Goal: Information Seeking & Learning: Find specific fact

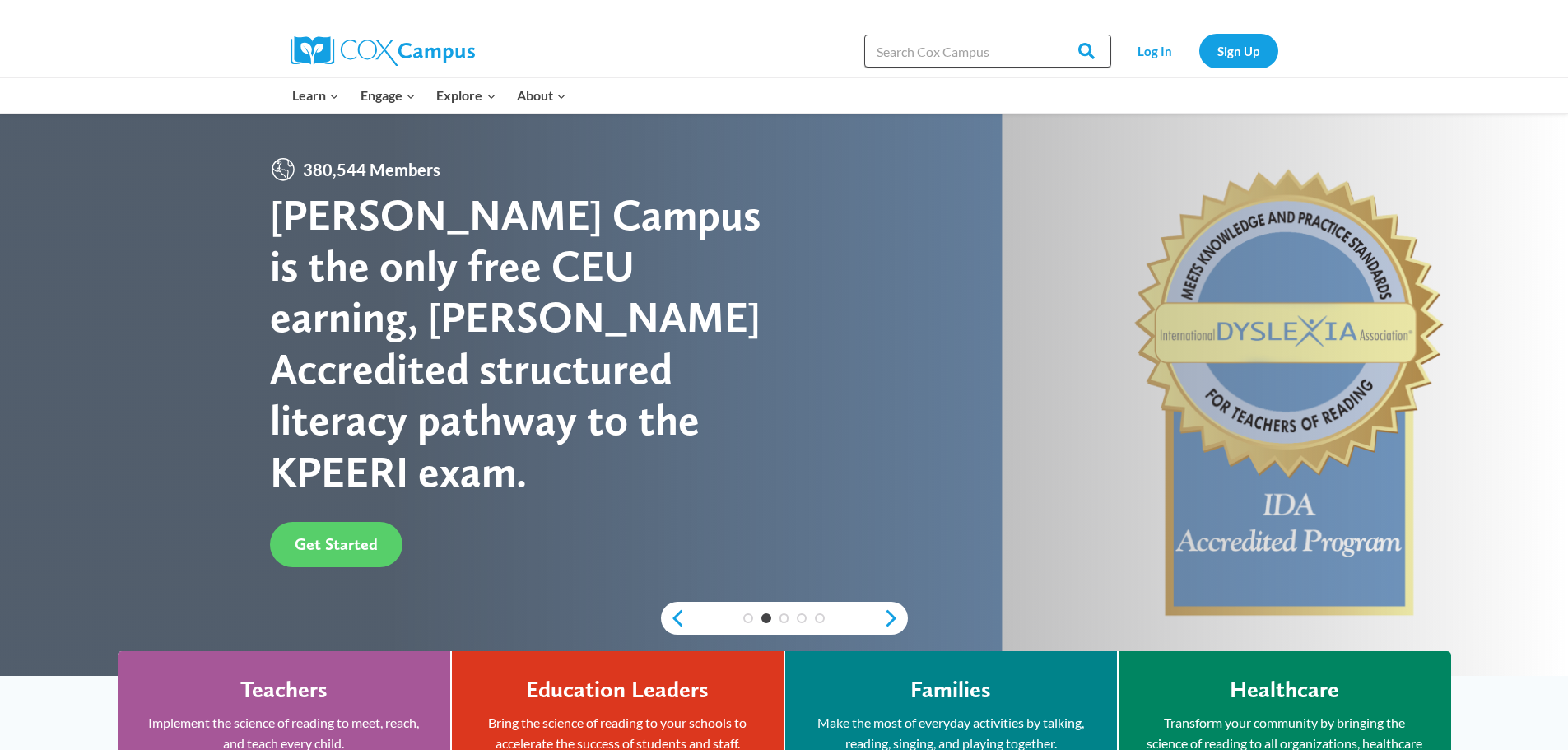
click at [939, 44] on input "Search in [URL][DOMAIN_NAME]" at bounding box center [987, 50] width 247 height 33
type input "book list"
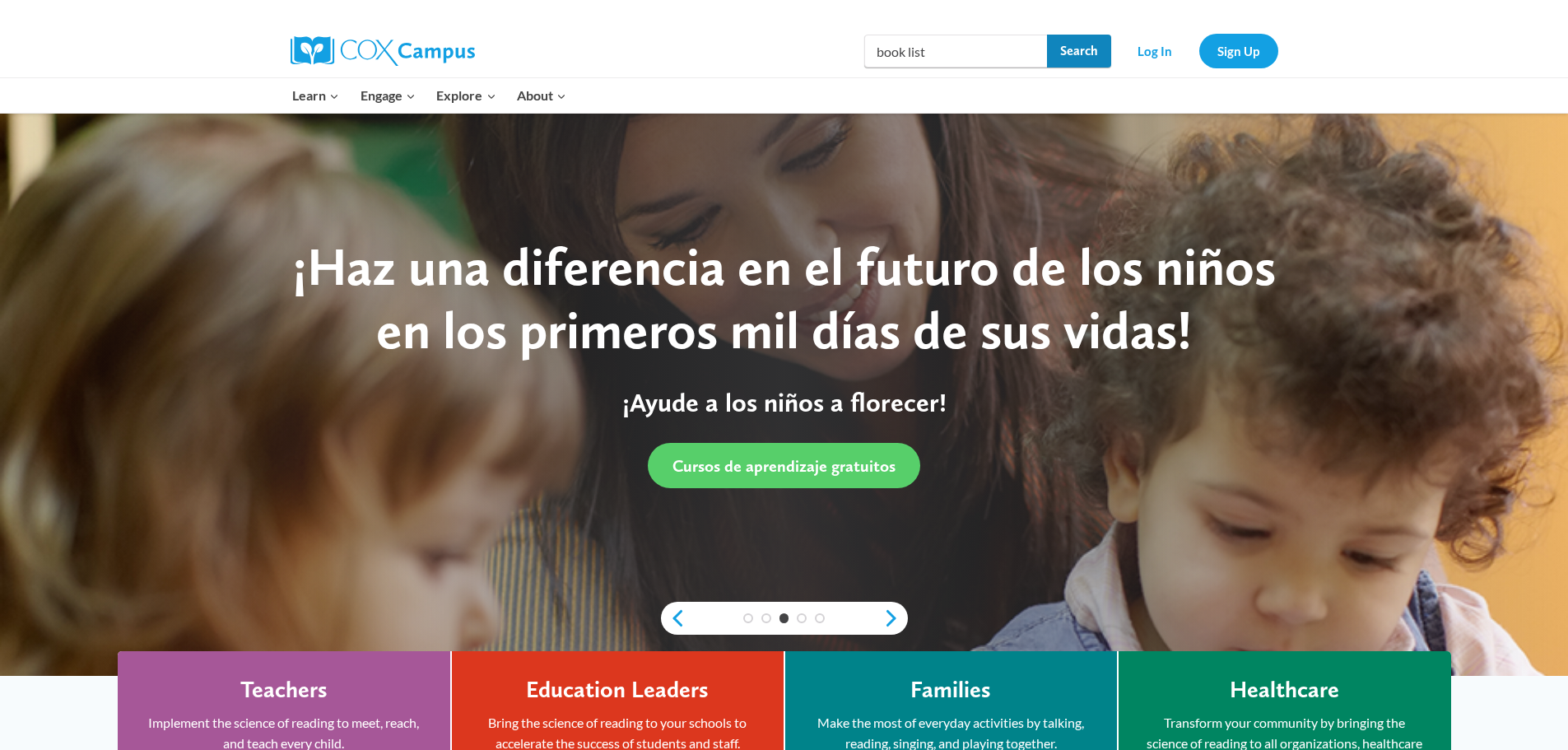
click at [1096, 49] on input "Search" at bounding box center [1078, 50] width 64 height 33
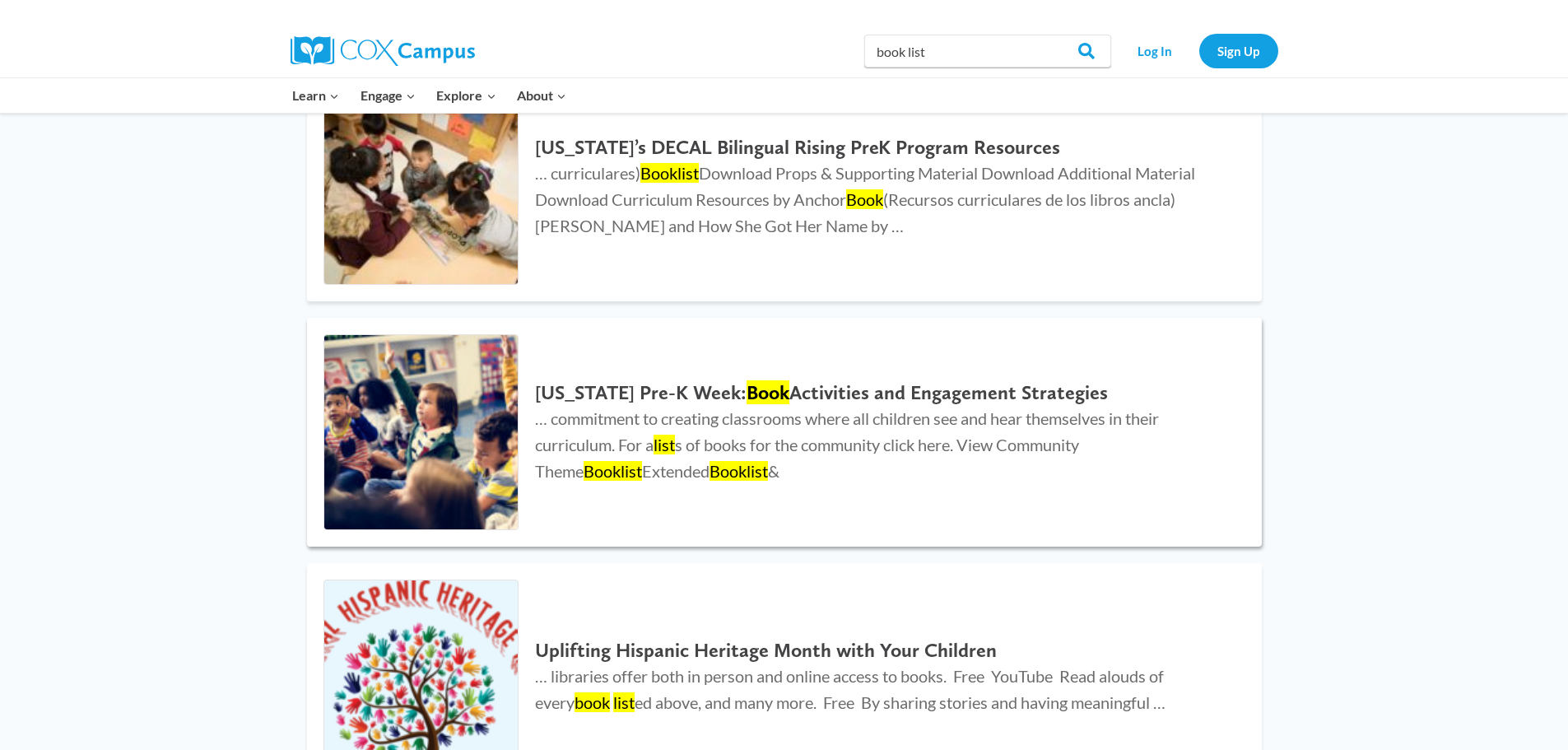
scroll to position [576, 0]
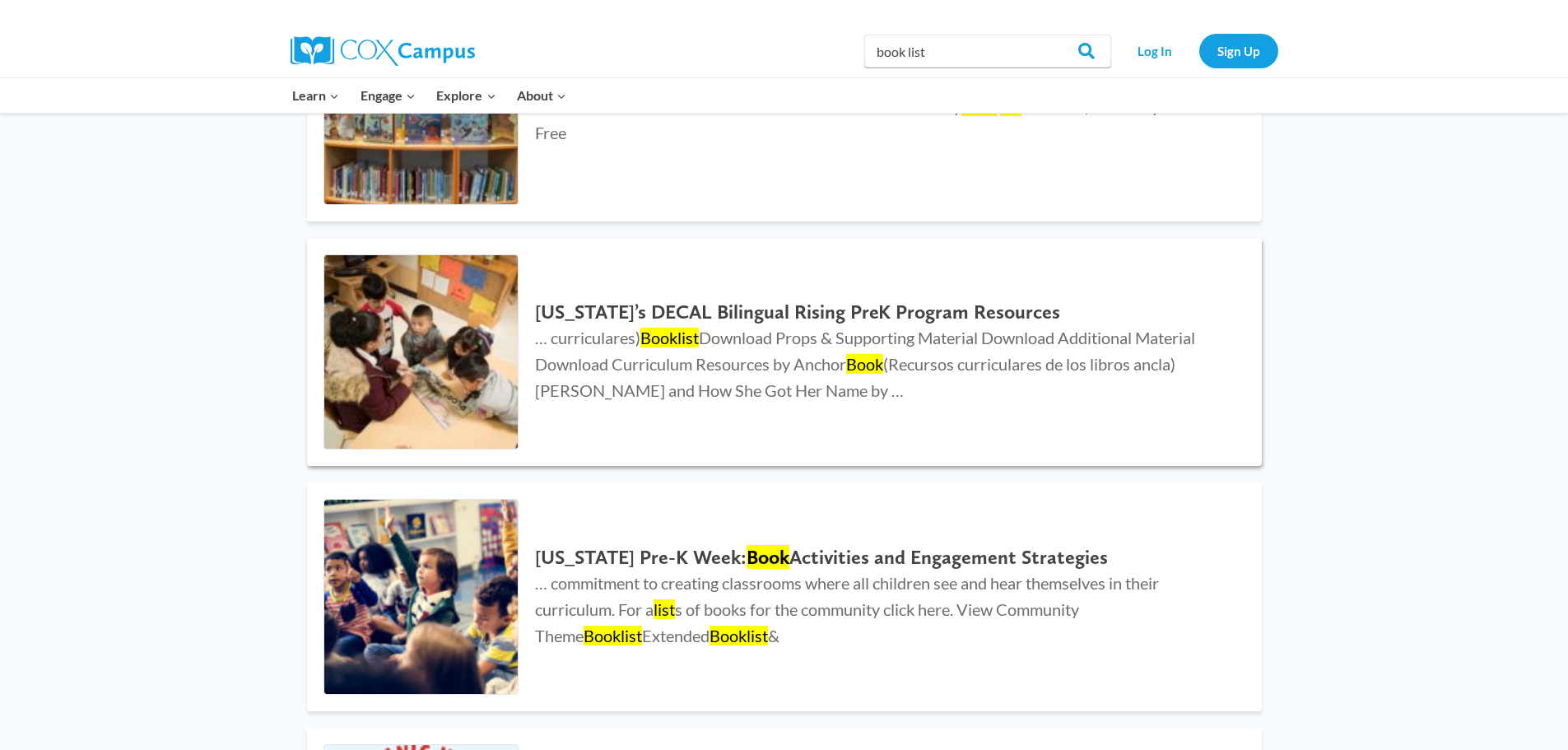
click at [693, 307] on h2 "Georgia’s DECAL Bilingual Rising PreK Program Resources" at bounding box center [881, 312] width 693 height 24
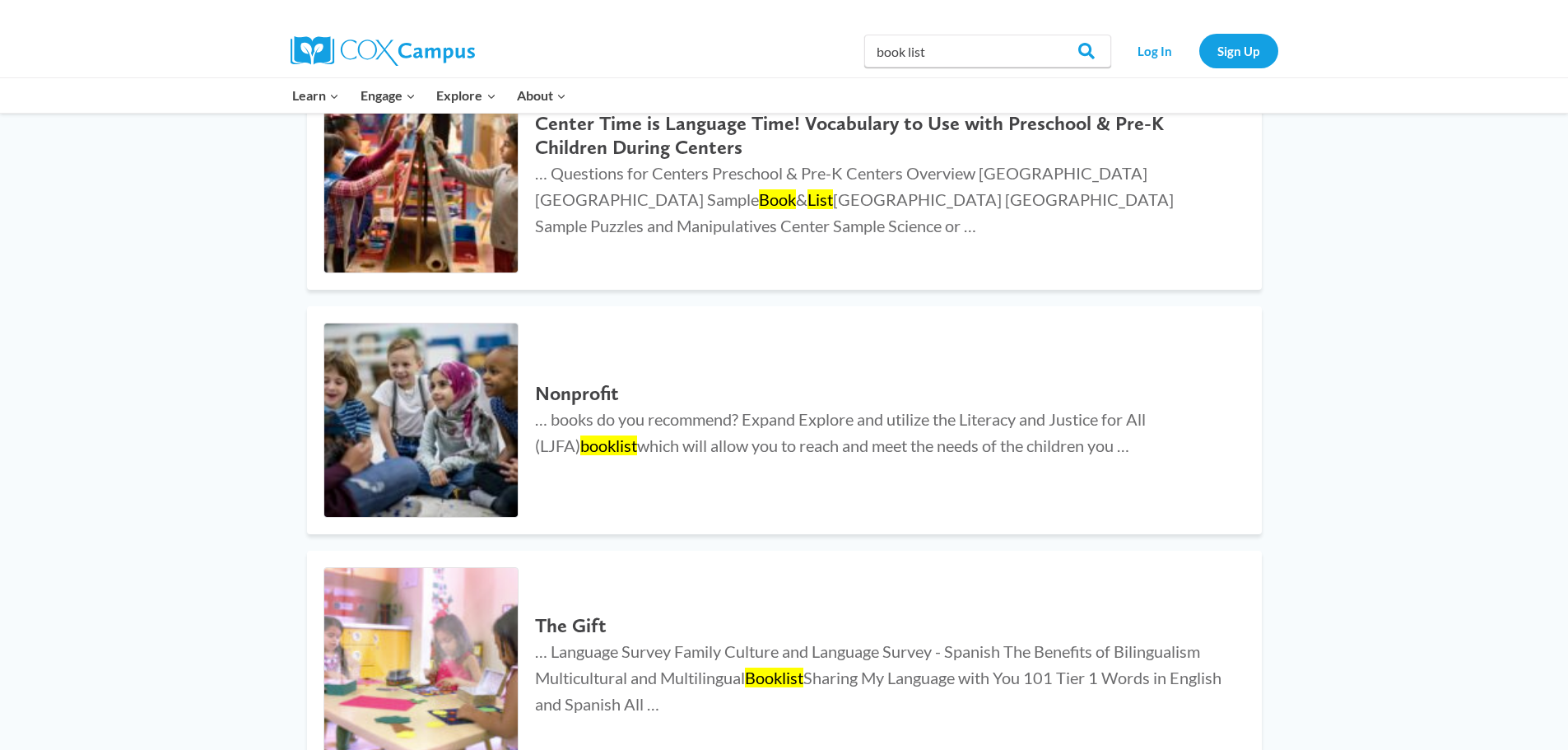
scroll to position [2306, 0]
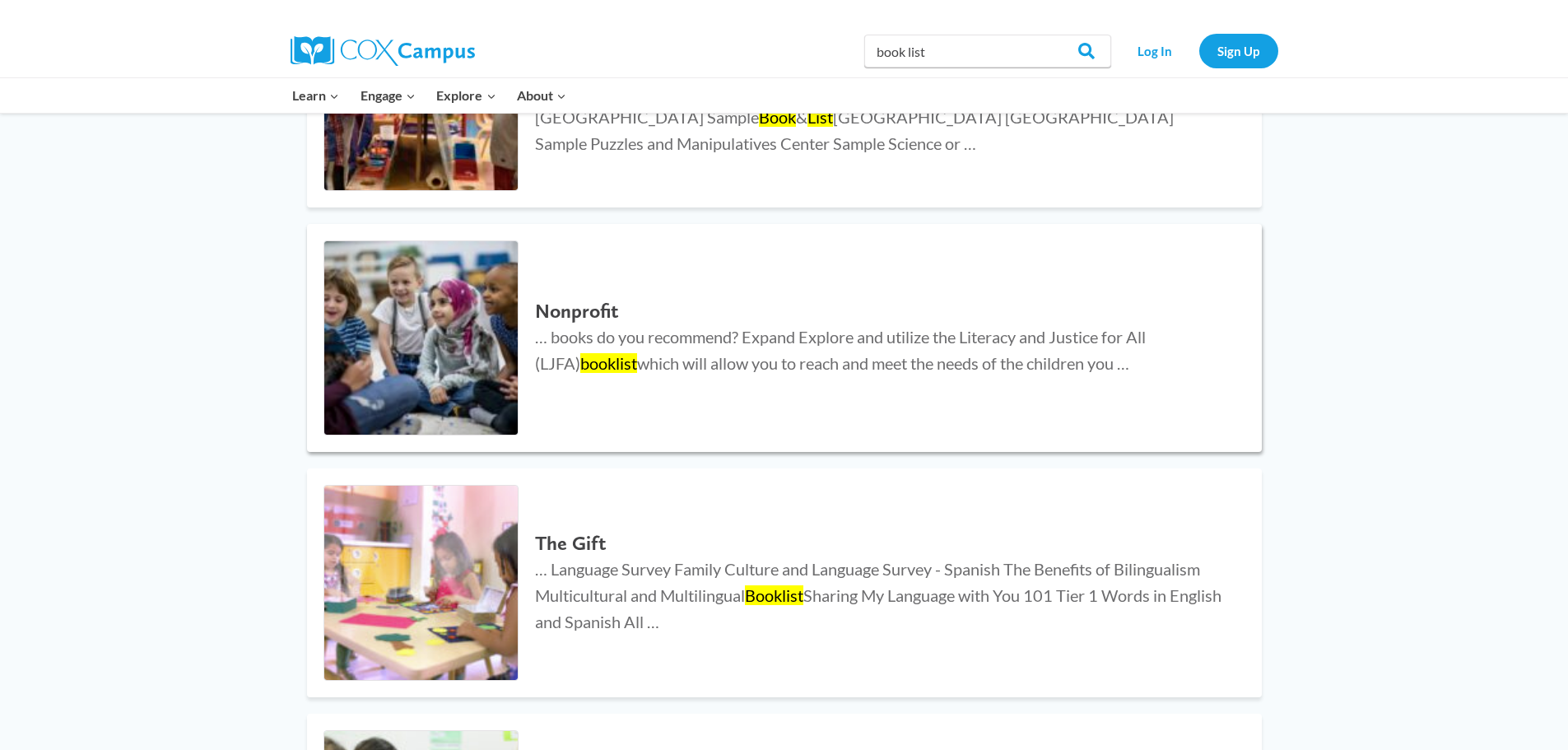
click at [572, 323] on p "… books do you recommend? Expand Explore and utilize the Literacy and Justice f…" at bounding box center [881, 349] width 693 height 53
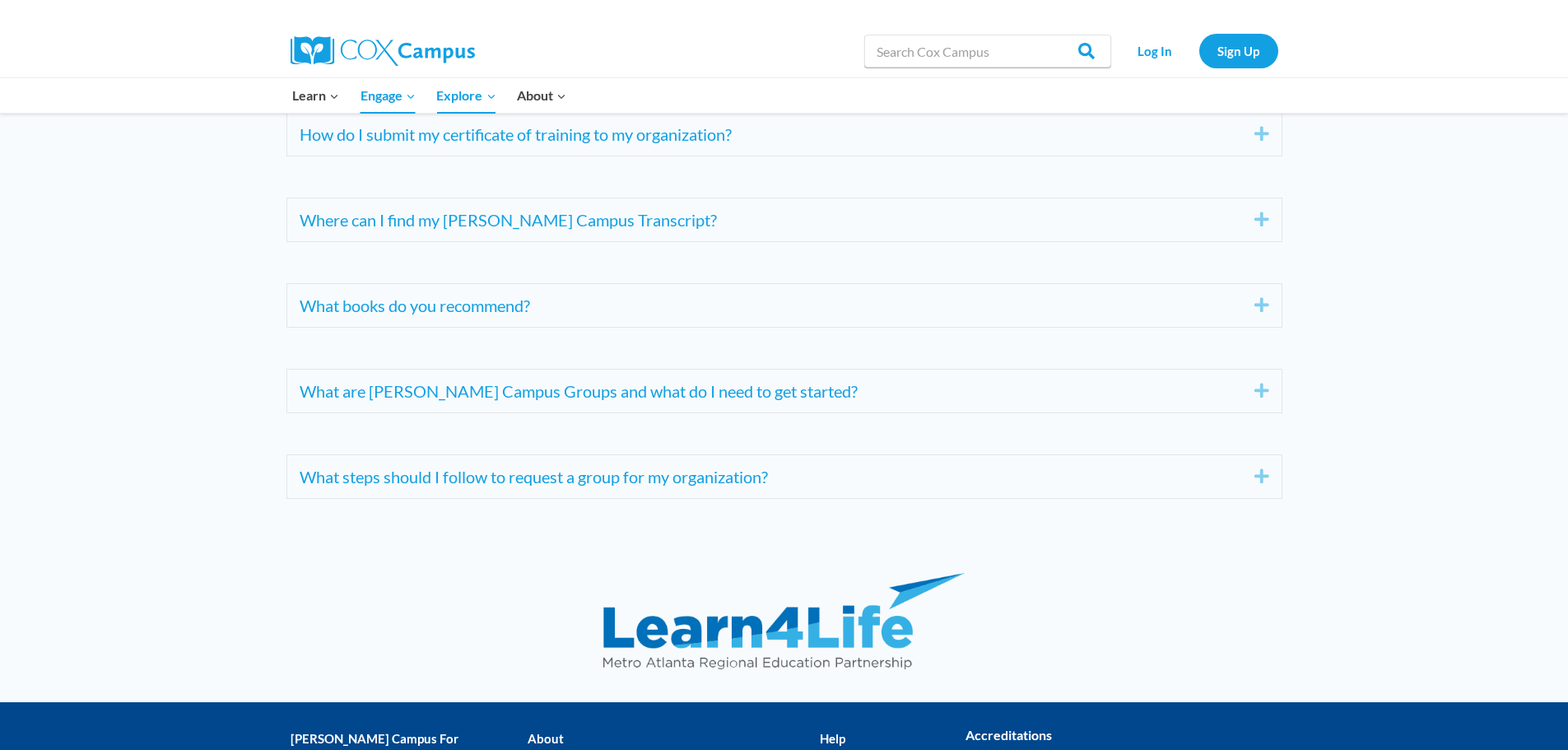
scroll to position [6176, 0]
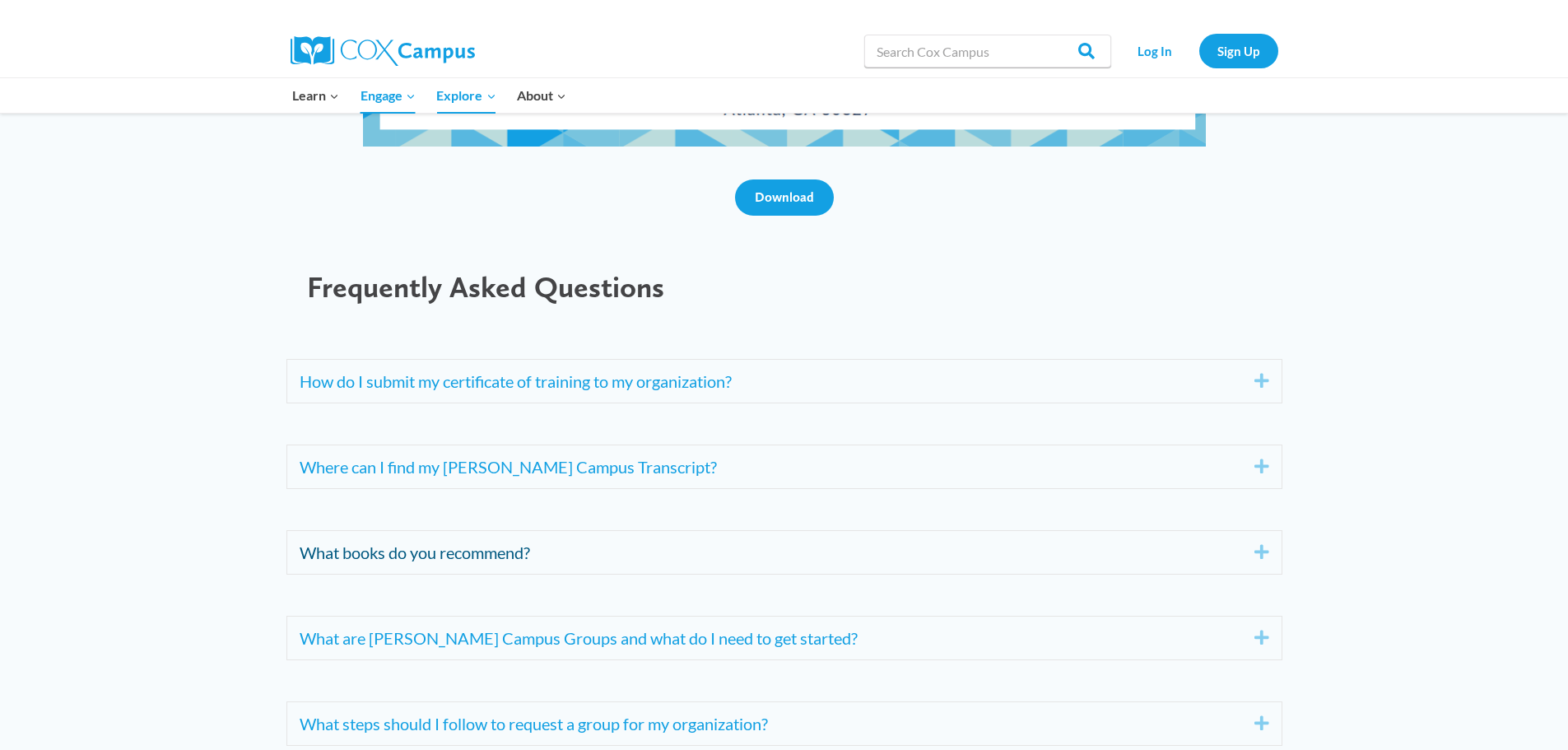
click at [354, 556] on link "What books do you recommend?" at bounding box center [764, 552] width 930 height 26
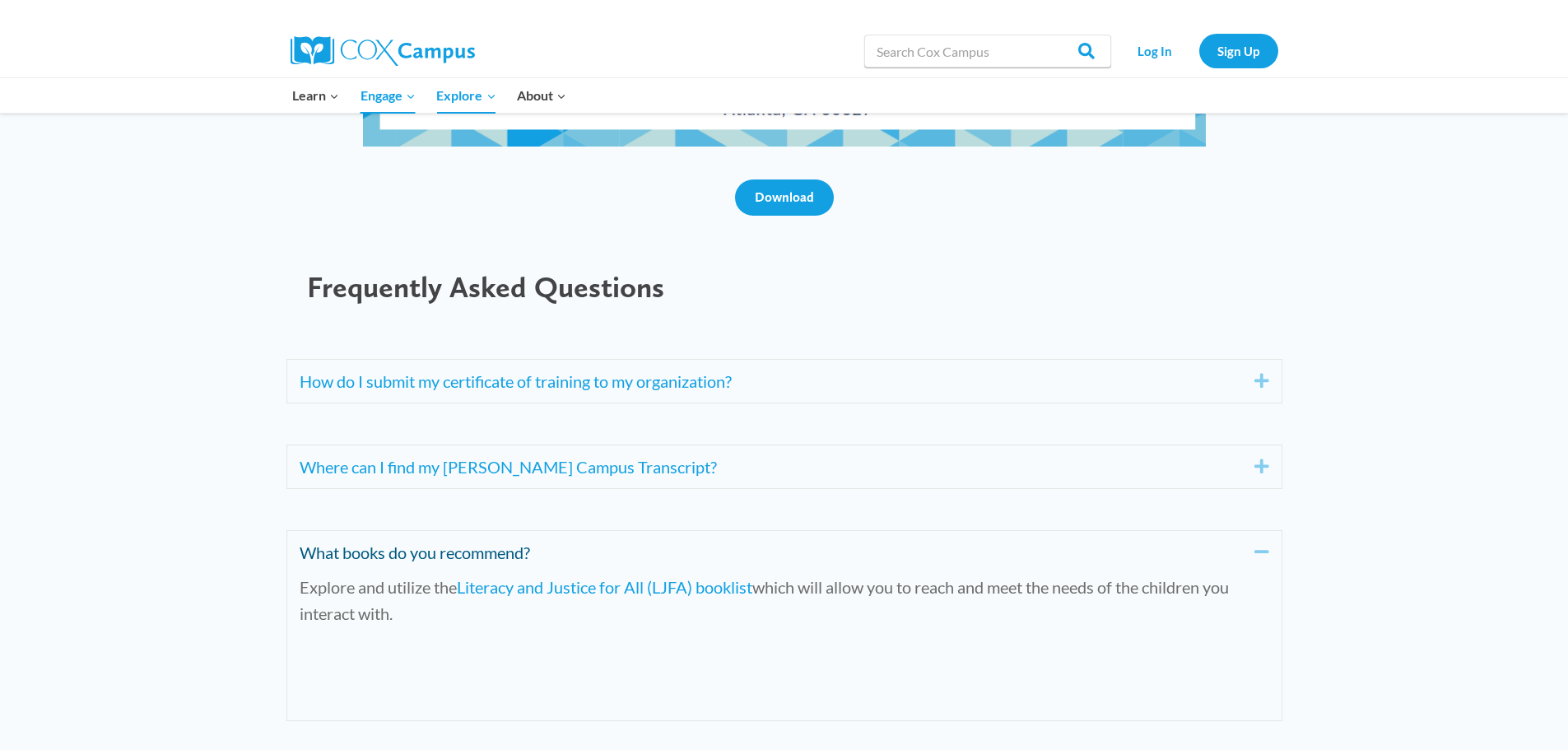
scroll to position [6258, 0]
